Goal: Task Accomplishment & Management: Manage account settings

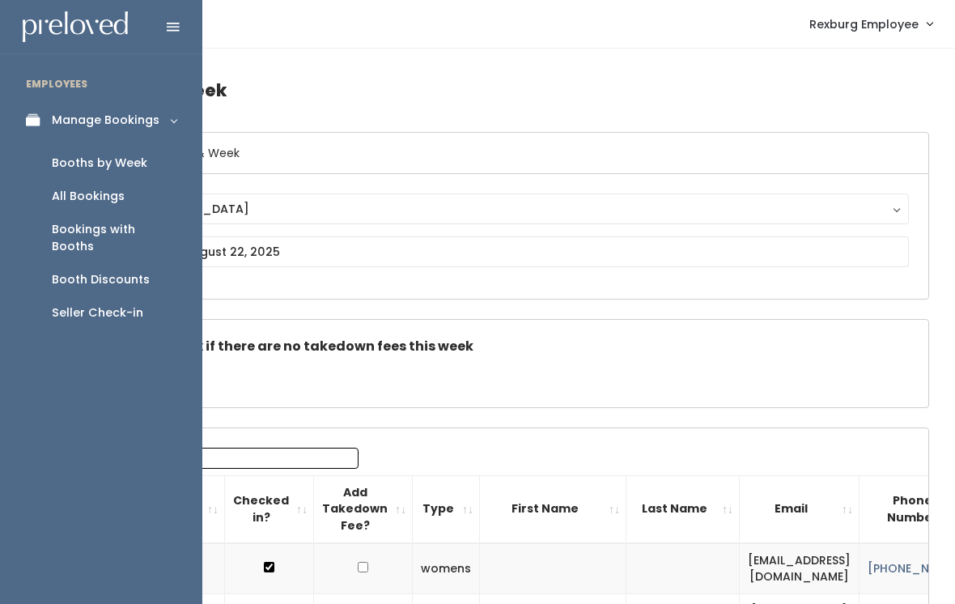
click at [139, 271] on div "Booth Discounts" at bounding box center [101, 279] width 98 height 17
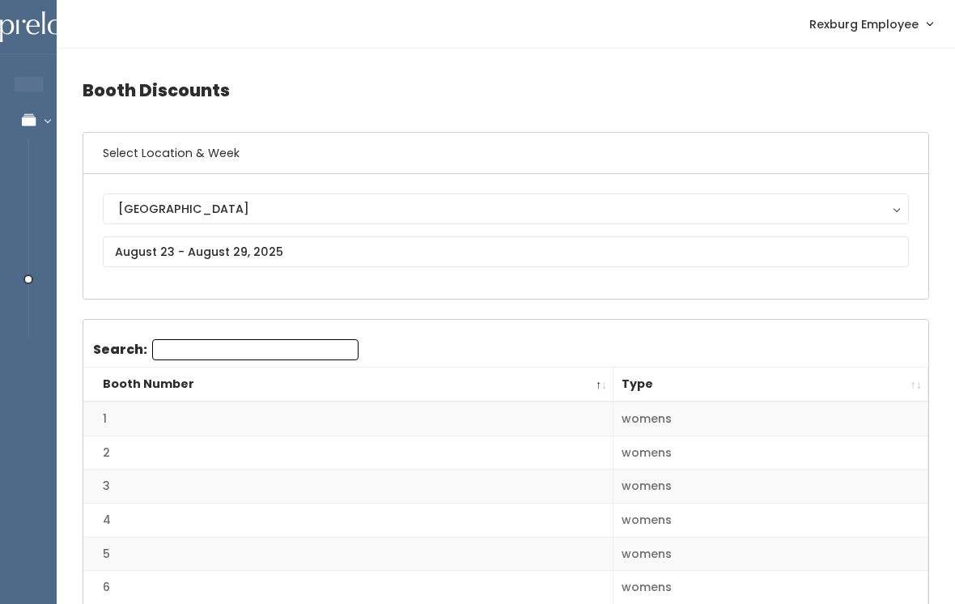
click at [910, 377] on th "Type" at bounding box center [770, 384] width 315 height 35
click at [912, 382] on th "Type" at bounding box center [770, 384] width 315 height 35
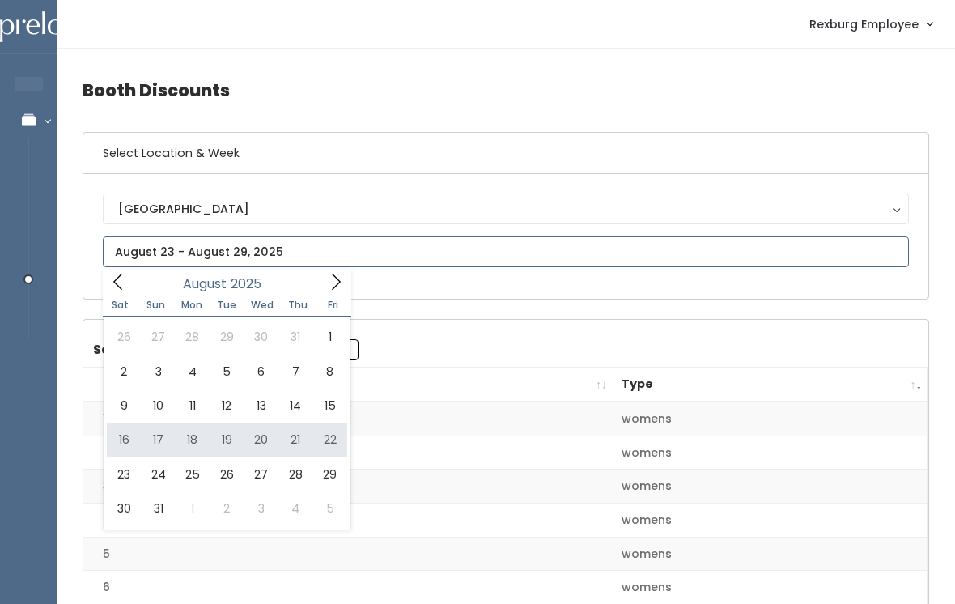
type input "[DATE] to [DATE]"
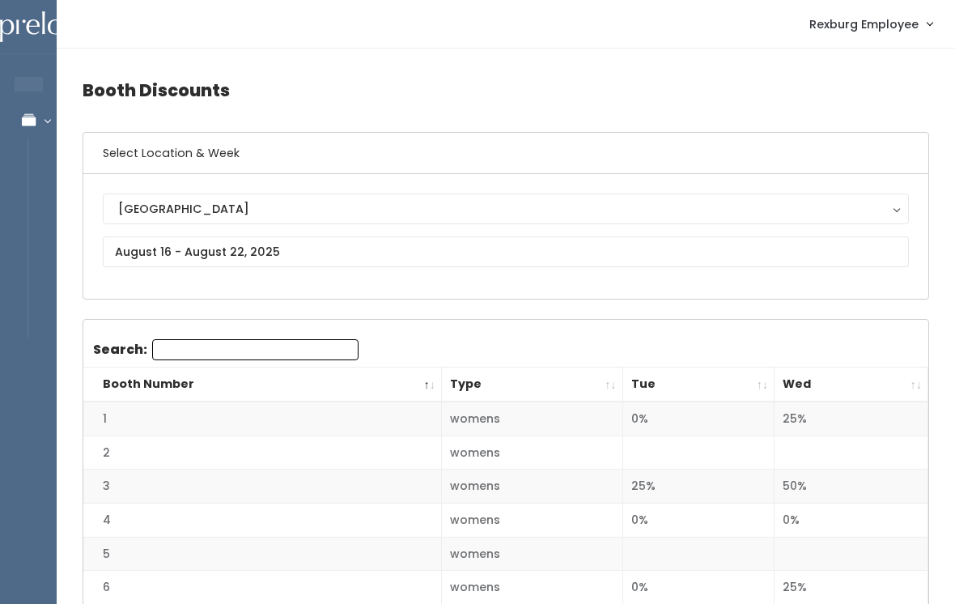
click at [905, 386] on th "Wed" at bounding box center [851, 384] width 154 height 35
click at [911, 374] on th "Wed" at bounding box center [851, 384] width 154 height 35
click at [911, 385] on th "Wed" at bounding box center [851, 384] width 154 height 35
click at [901, 374] on th "Wed" at bounding box center [851, 384] width 154 height 35
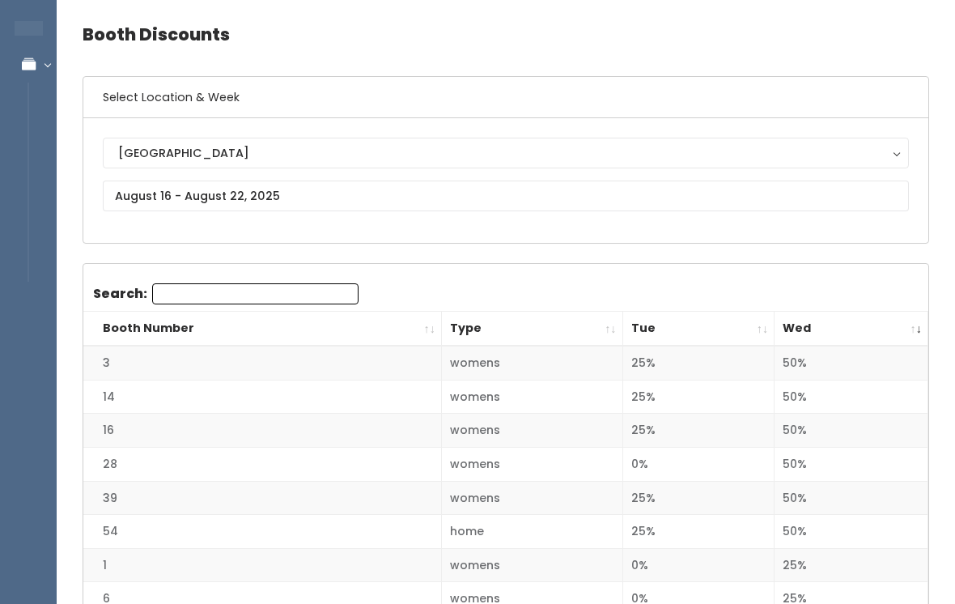
click at [926, 330] on th "Wed" at bounding box center [851, 329] width 154 height 35
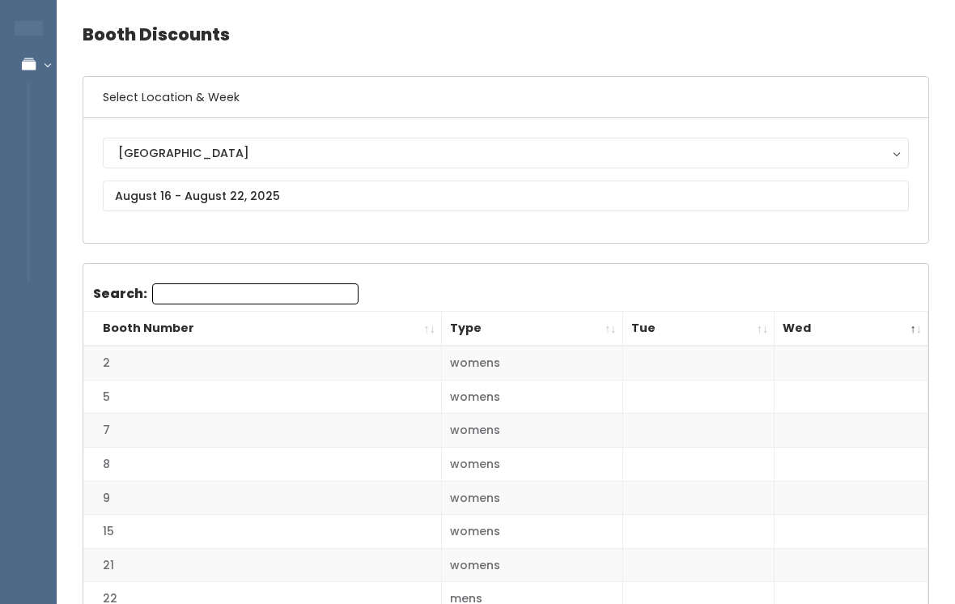
click at [905, 329] on th "Wed" at bounding box center [851, 329] width 154 height 35
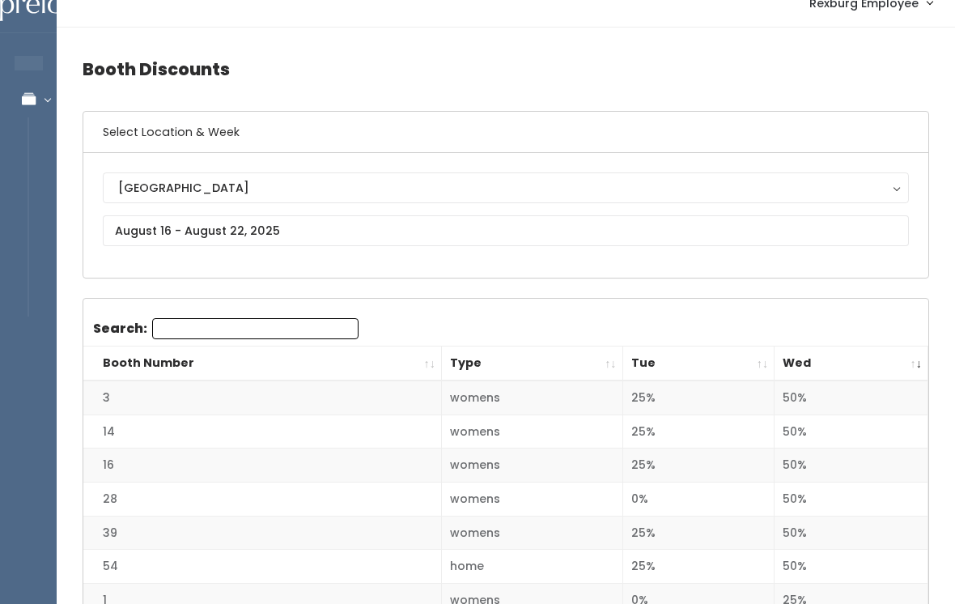
scroll to position [0, 0]
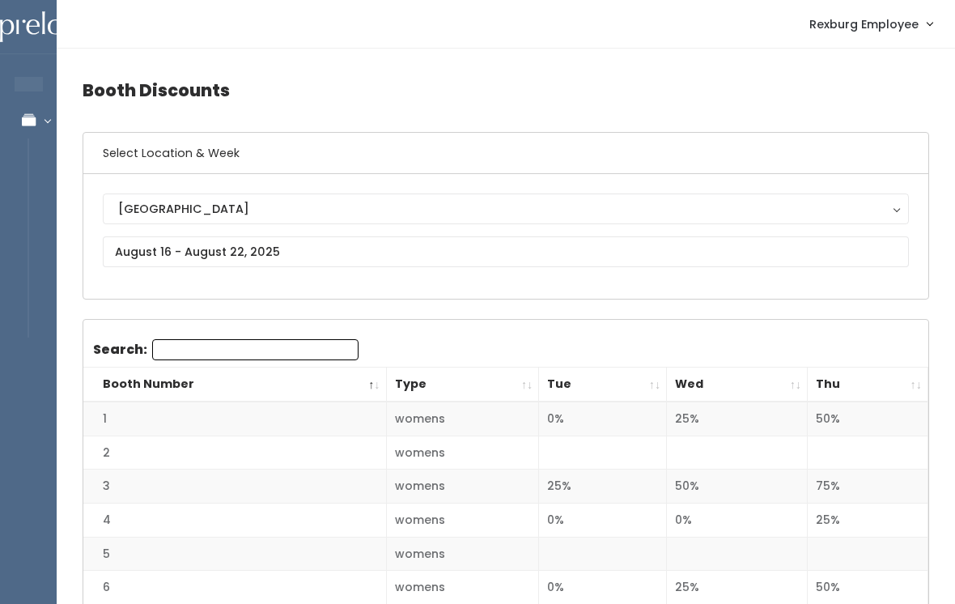
click at [905, 388] on th "Thu" at bounding box center [868, 384] width 121 height 35
click at [903, 385] on th "Thu" at bounding box center [868, 384] width 121 height 35
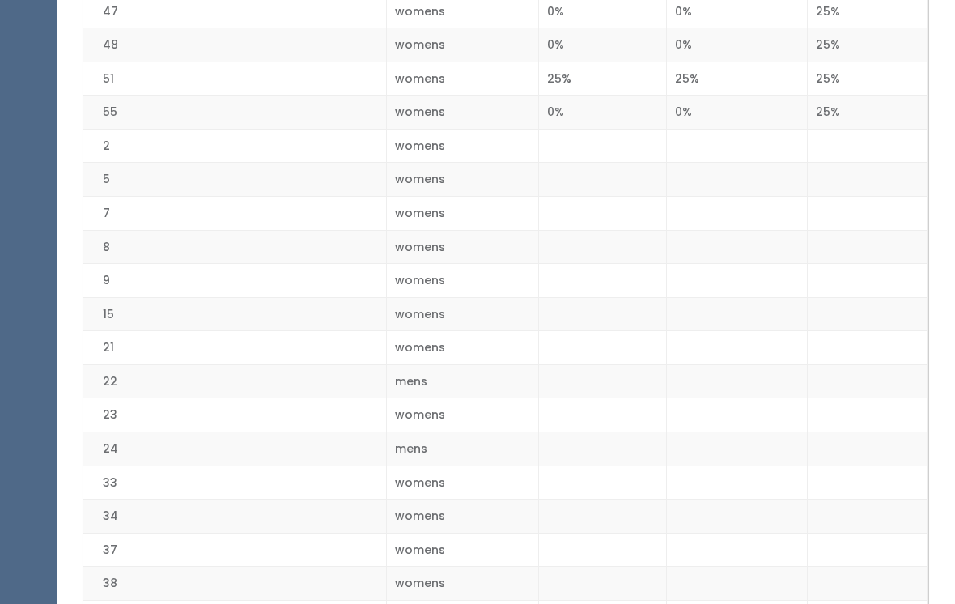
scroll to position [1588, 0]
